Goal: Transaction & Acquisition: Purchase product/service

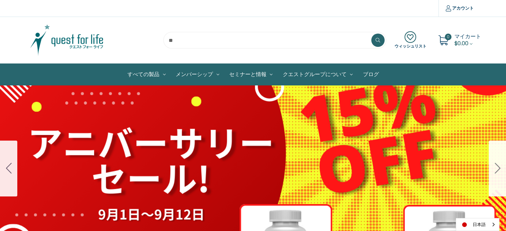
click at [453, 172] on div "細胞プロテクトセット 通常188ドル セール価格160ドル $28 OFF 2025年4月1日～4月30日 12月１日〜23日 販売中" at bounding box center [253, 169] width 506 height 166
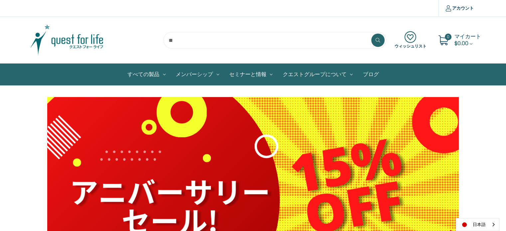
click at [74, 41] on img at bounding box center [66, 40] width 83 height 33
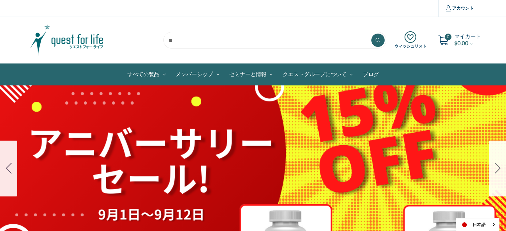
click at [499, 168] on icon "Go to slide 2" at bounding box center [498, 168] width 6 height 11
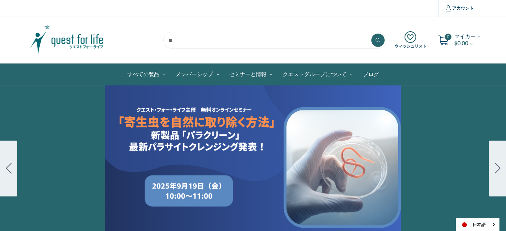
click at [205, 149] on div "Carousel Title Add a description for your carousel slide. You can use this to p…" at bounding box center [253, 169] width 506 height 166
